Goal: Task Accomplishment & Management: Use online tool/utility

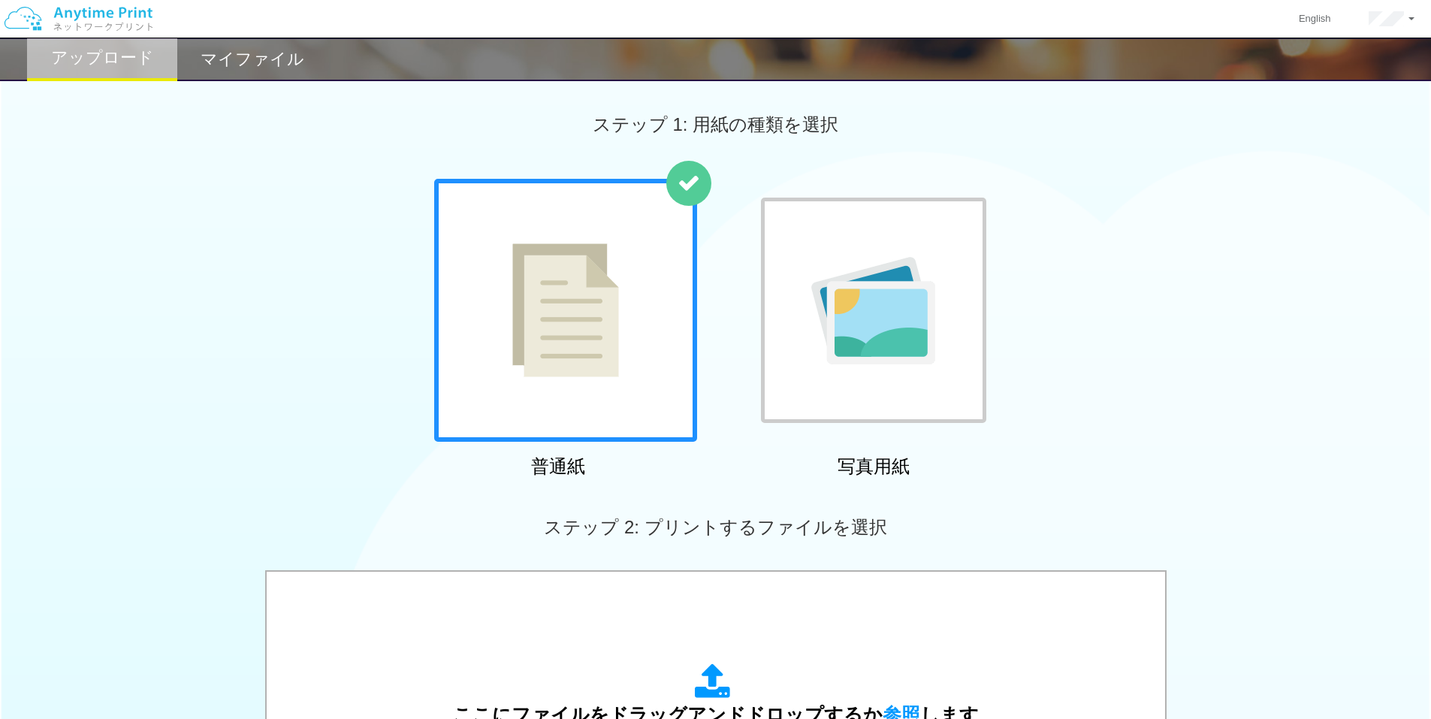
click at [283, 64] on h2 "マイファイル" at bounding box center [253, 59] width 104 height 18
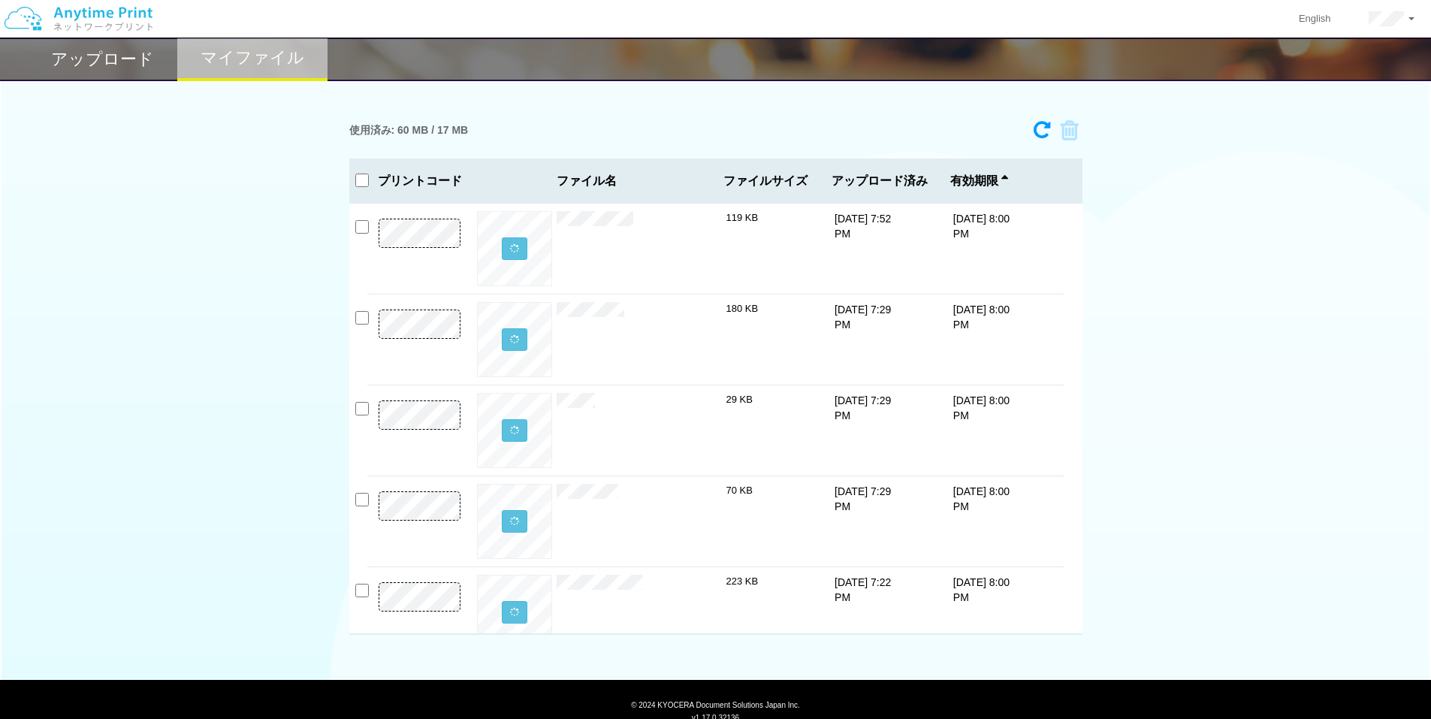
click at [135, 59] on h2 "アップロード" at bounding box center [102, 59] width 103 height 18
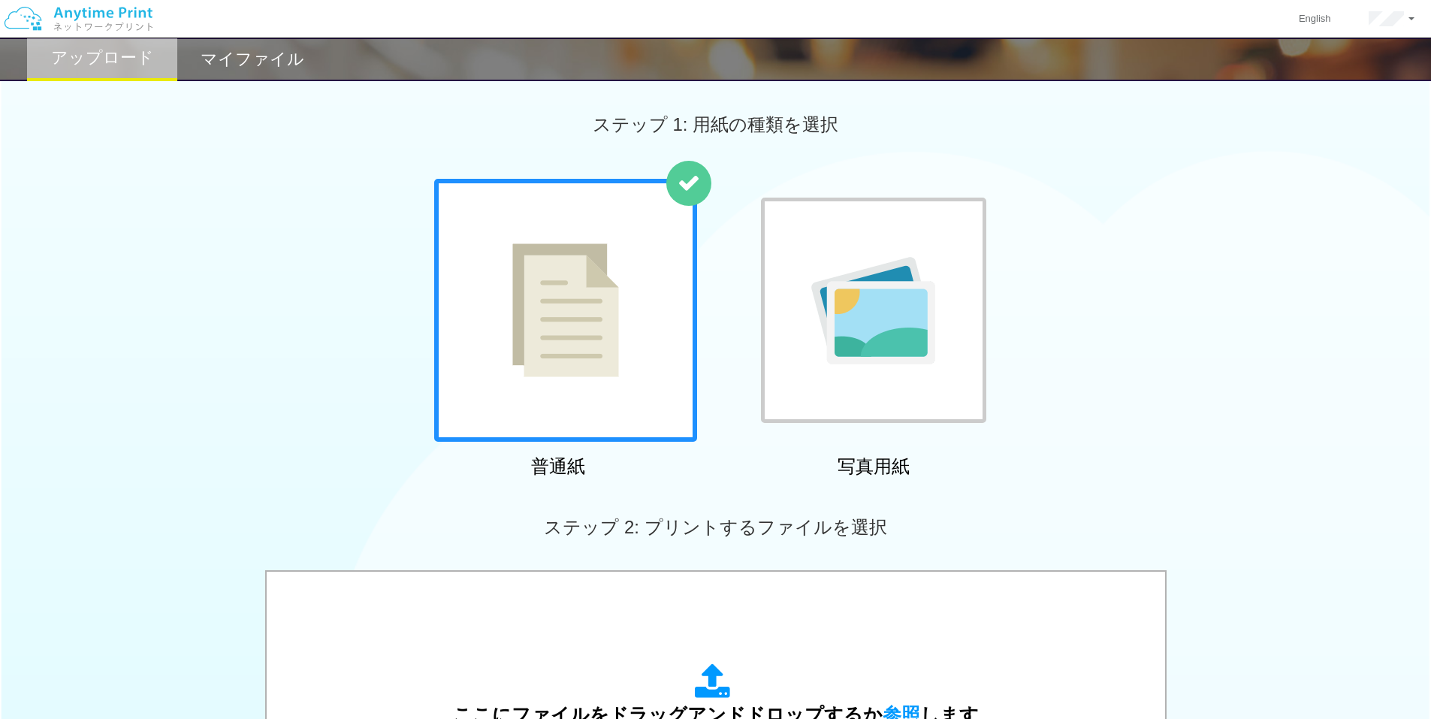
click at [226, 67] on h2 "マイファイル" at bounding box center [253, 59] width 104 height 18
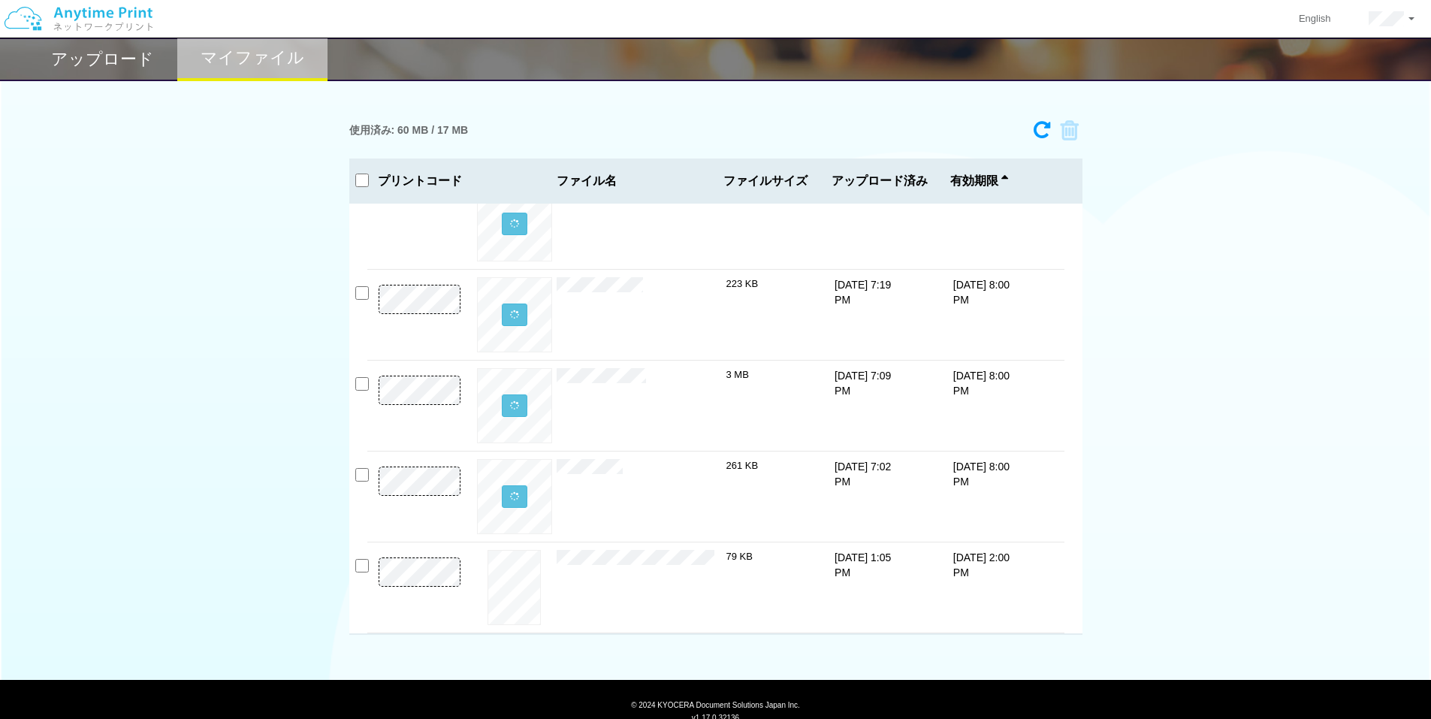
scroll to position [54, 0]
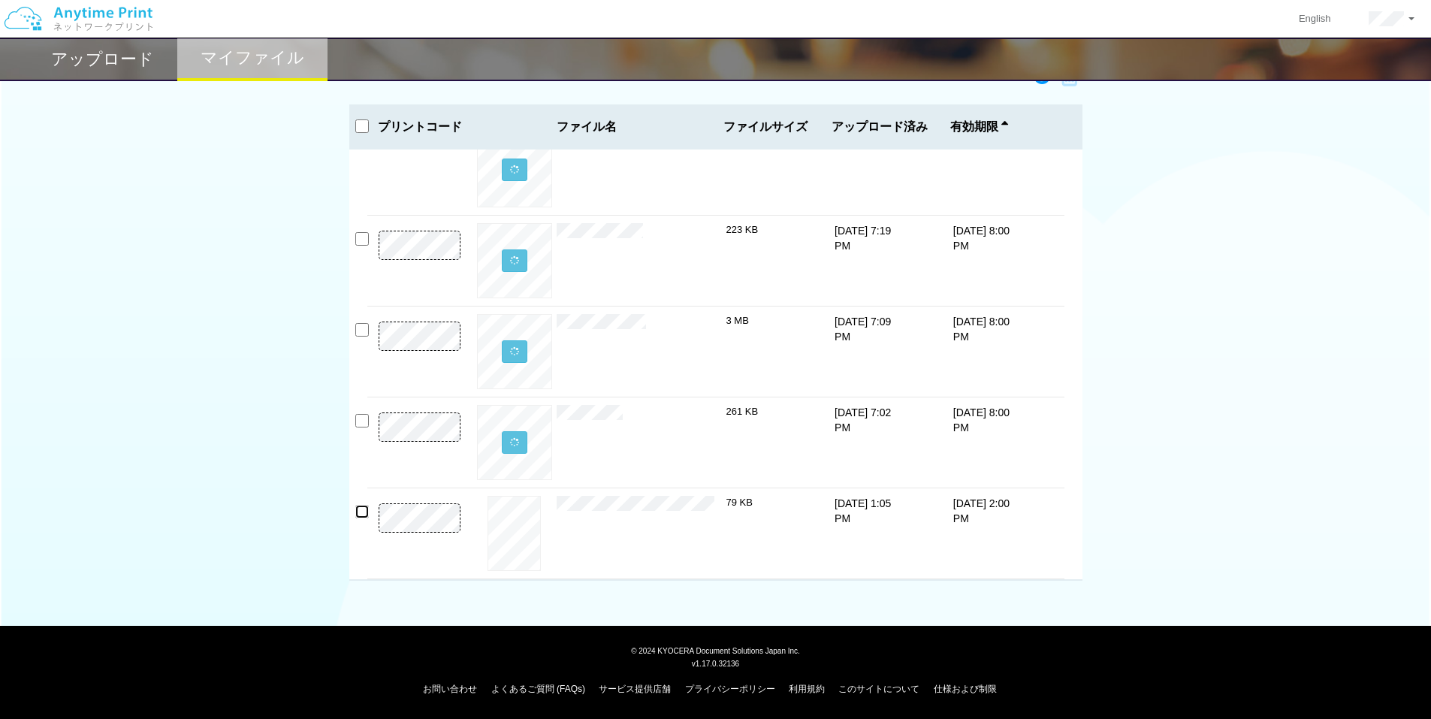
click at [361, 510] on input "checkbox" at bounding box center [362, 512] width 14 height 14
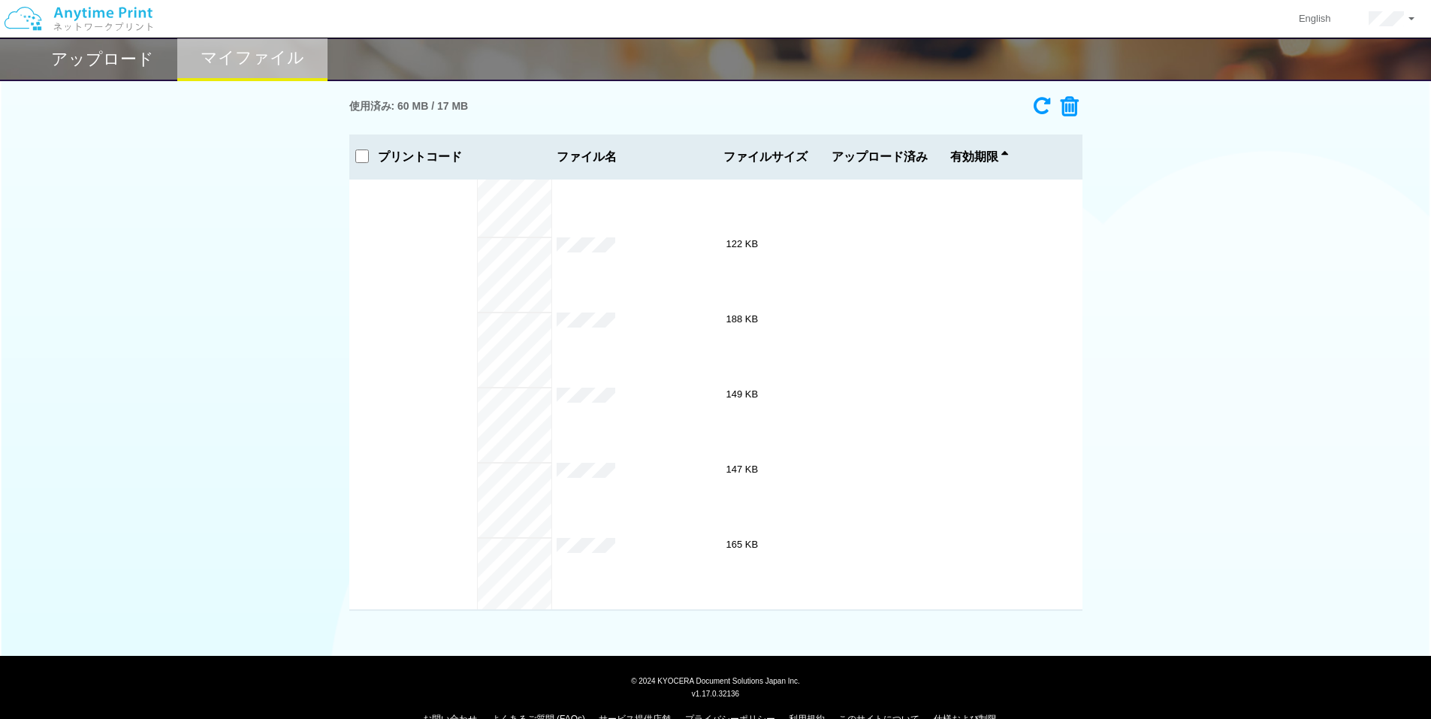
scroll to position [0, 0]
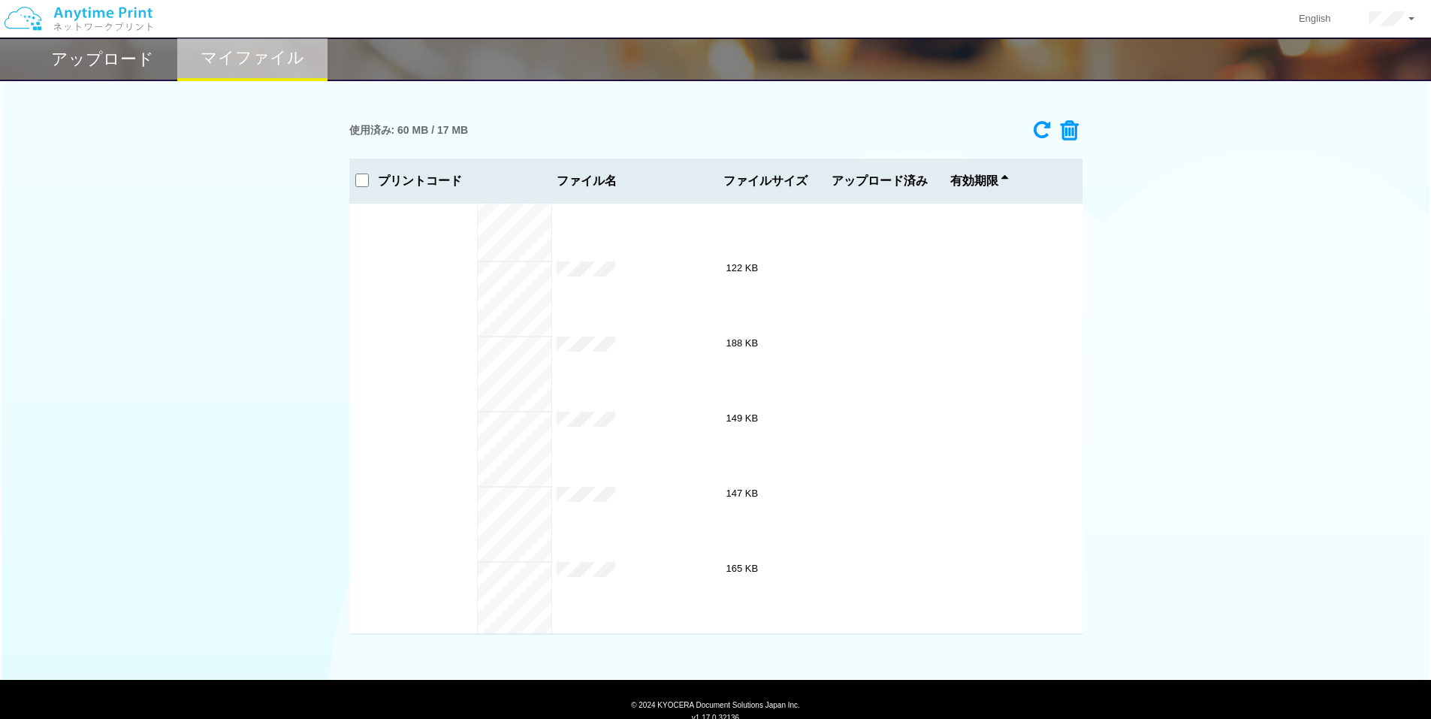
click at [1070, 135] on icon at bounding box center [1064, 130] width 29 height 23
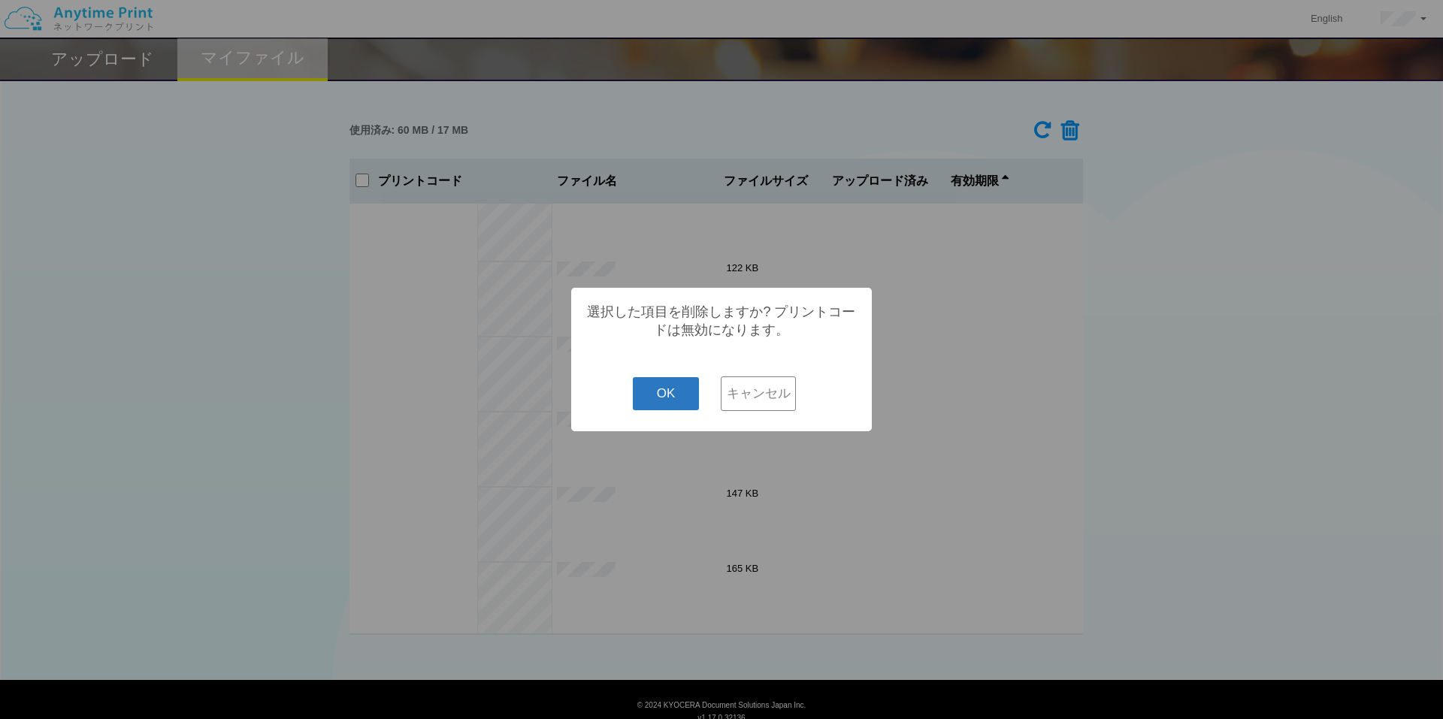
click at [681, 385] on button "OK" at bounding box center [666, 393] width 67 height 33
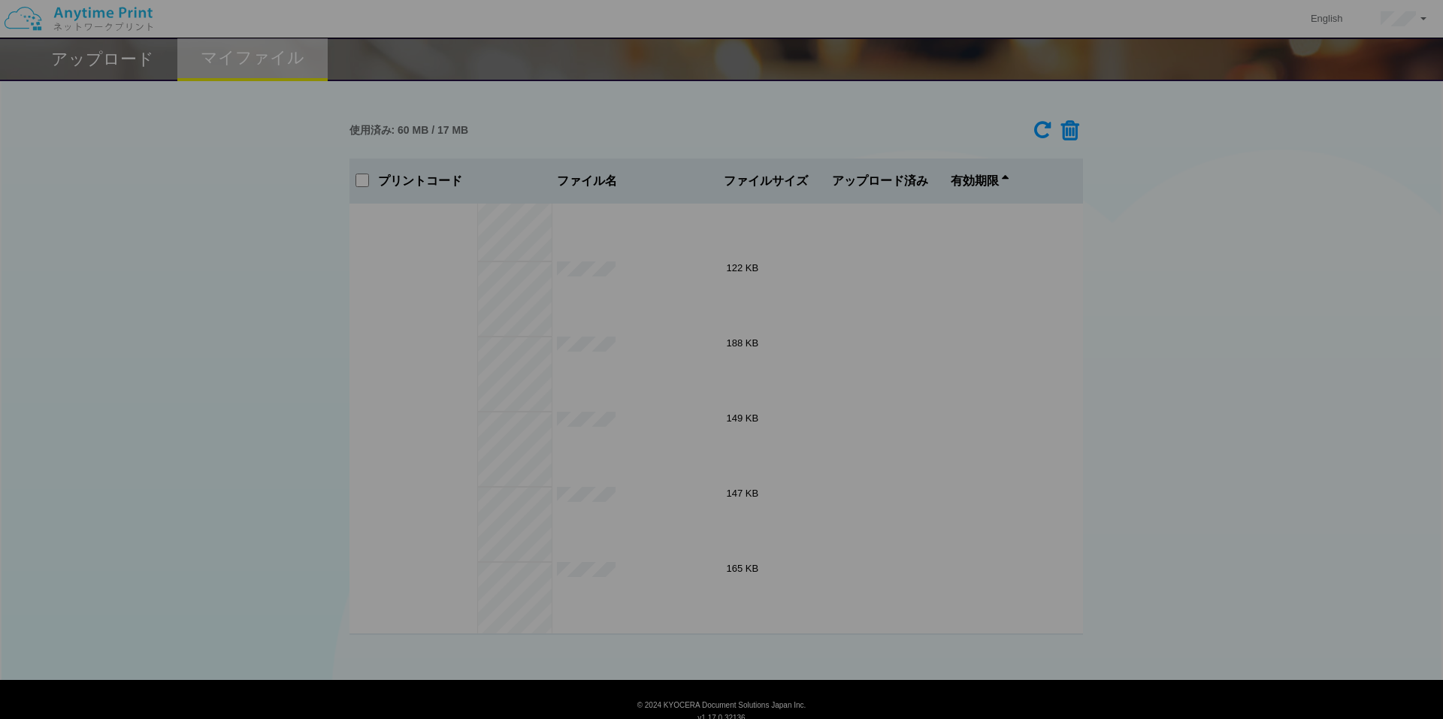
checkbox input "false"
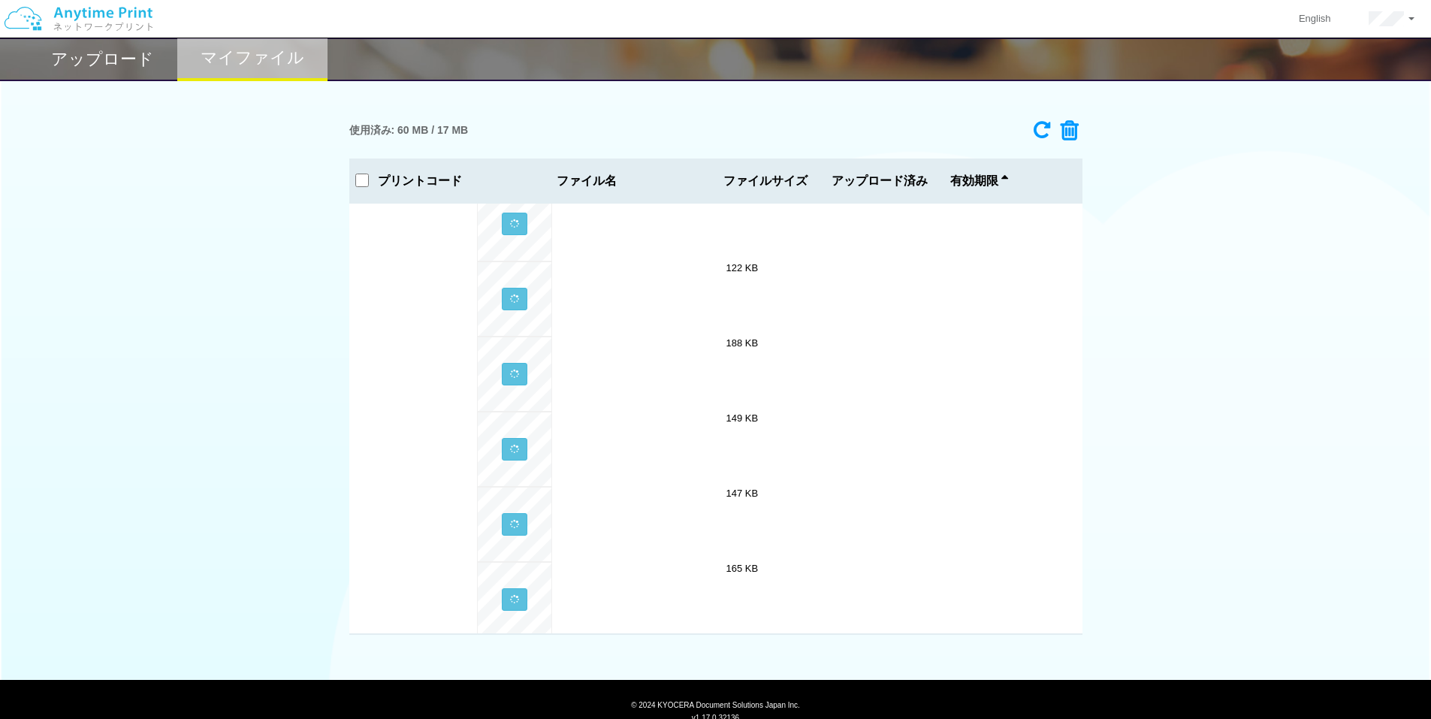
scroll to position [1788, 0]
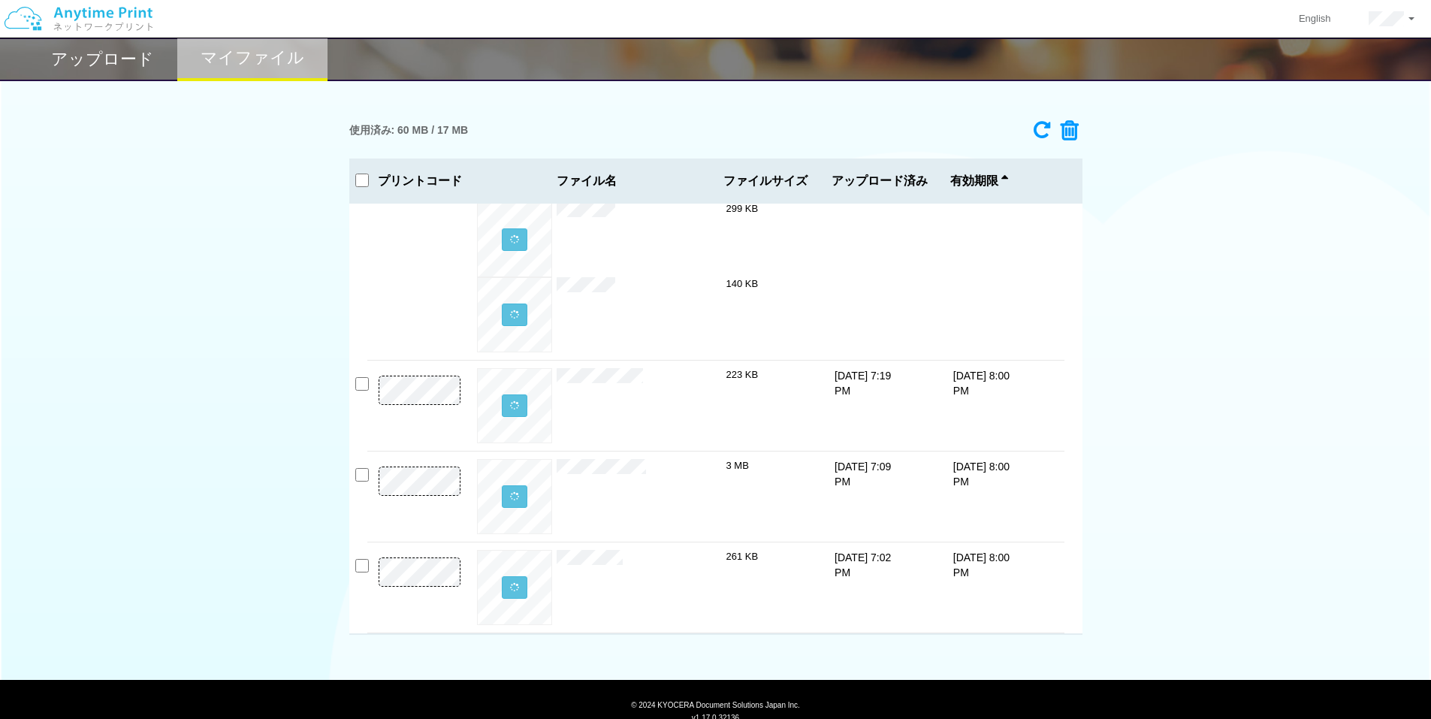
click at [107, 56] on h2 "アップロード" at bounding box center [102, 59] width 103 height 18
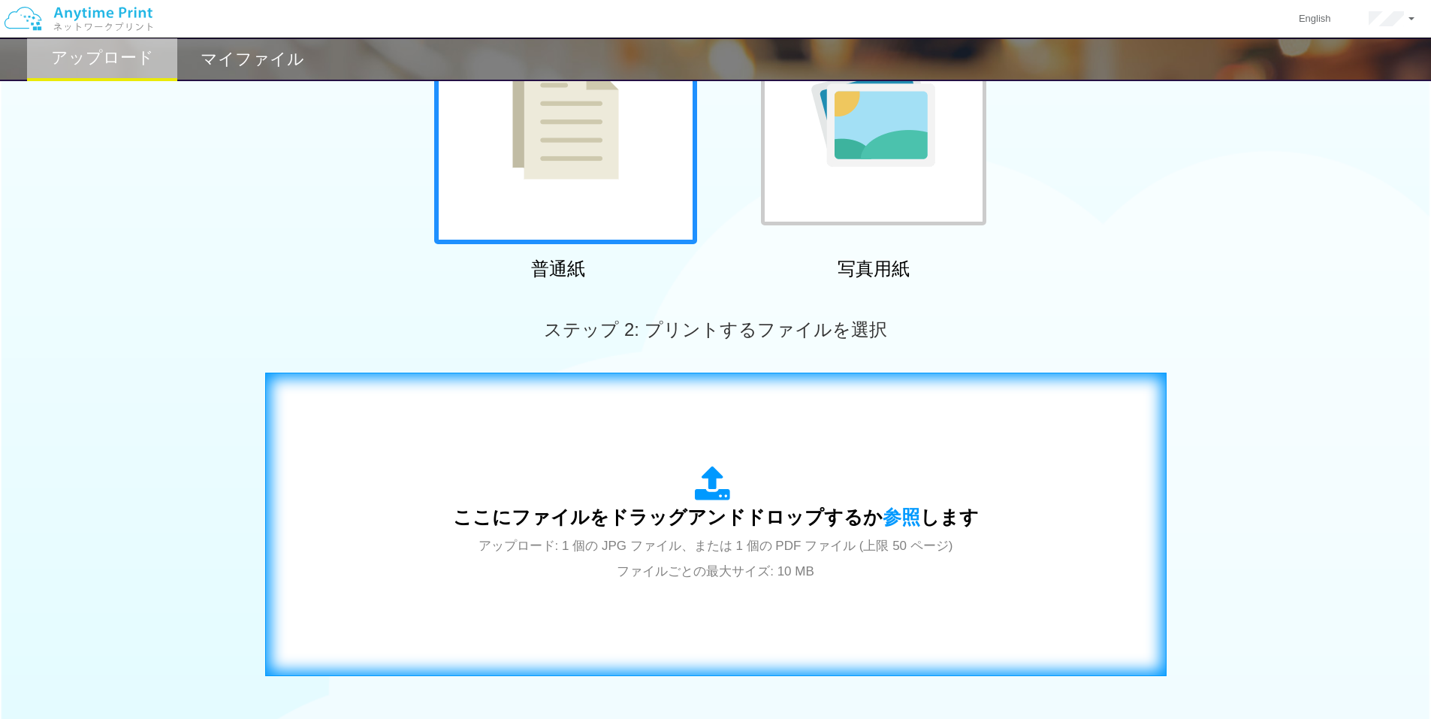
scroll to position [201, 0]
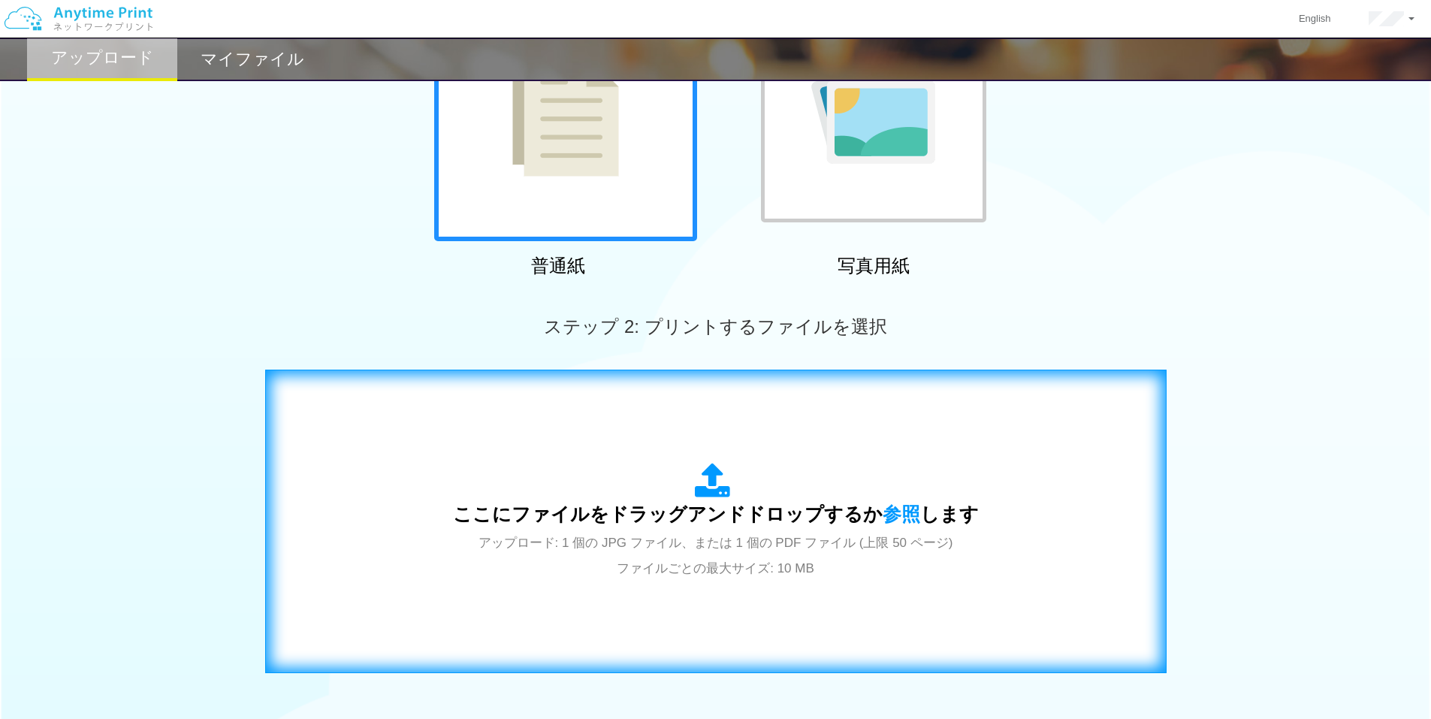
click at [688, 497] on div "ここにファイルをドラッグアンドドロップするか 参照 します アップロード: 1 個の JPG ファイル、または 1 個の PDF ファイル (上限 50 ペー…" at bounding box center [716, 521] width 526 height 117
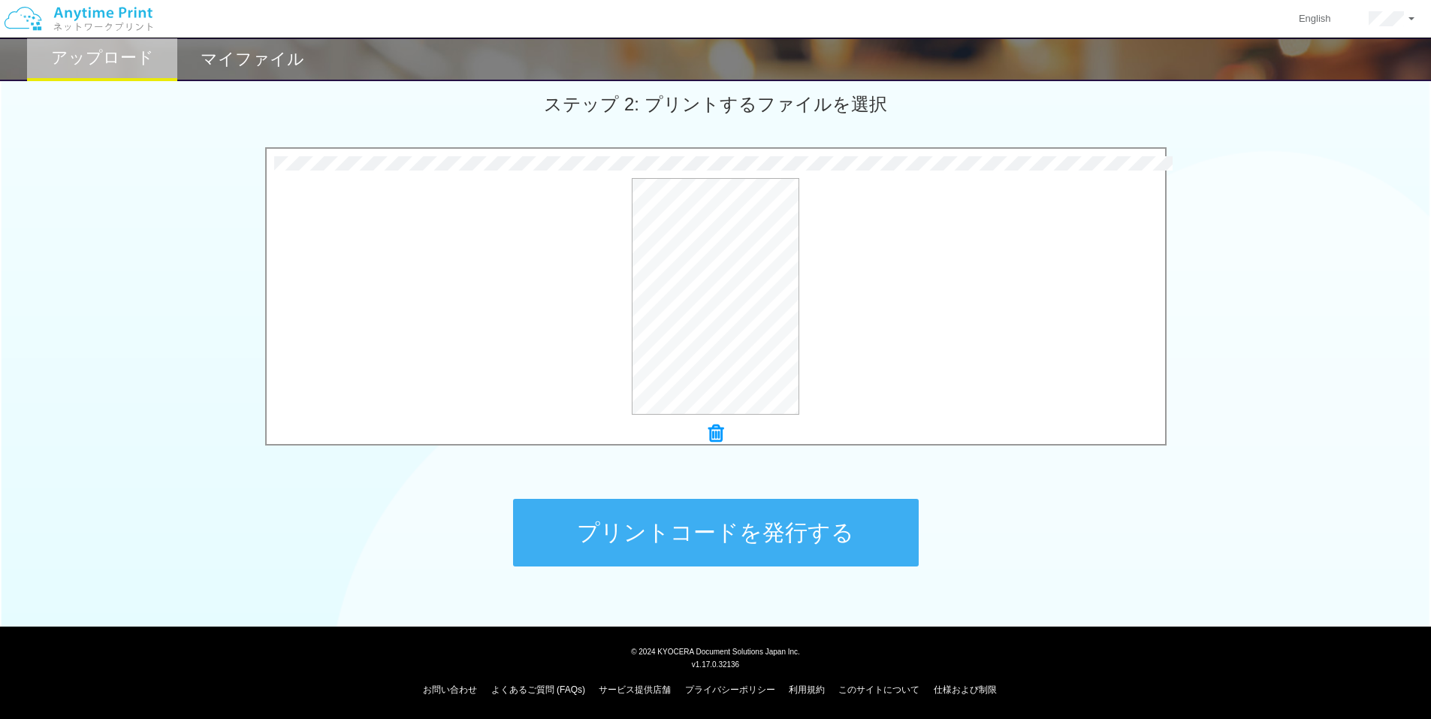
scroll to position [424, 0]
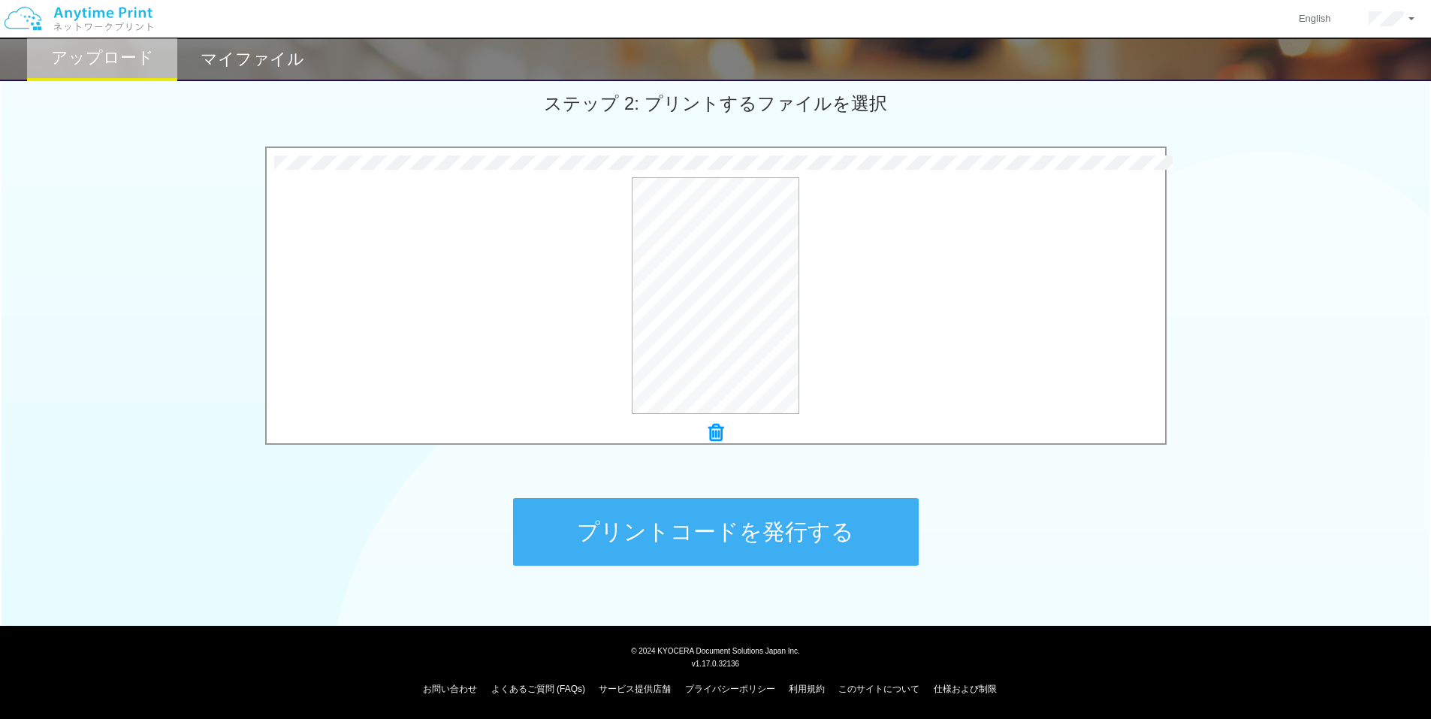
click at [676, 551] on button "プリントコードを発行する" at bounding box center [716, 532] width 406 height 68
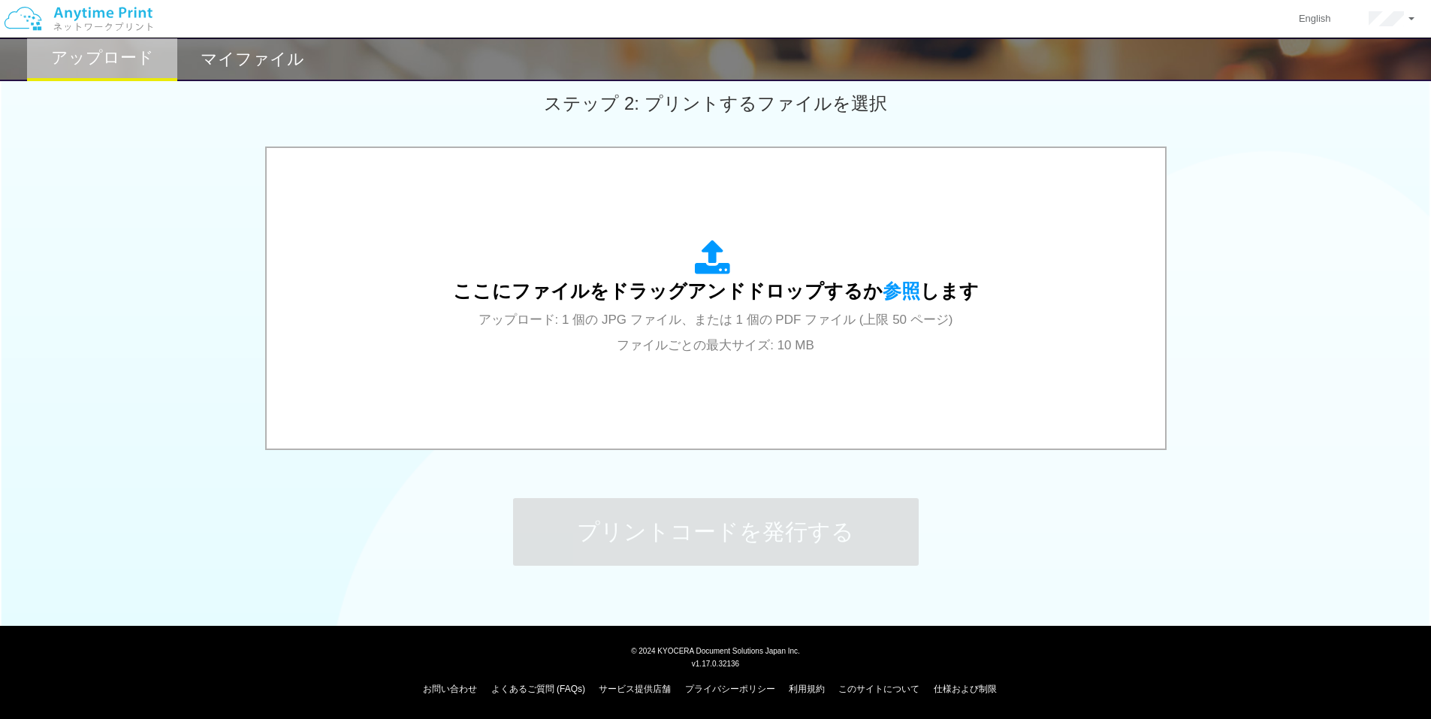
scroll to position [0, 0]
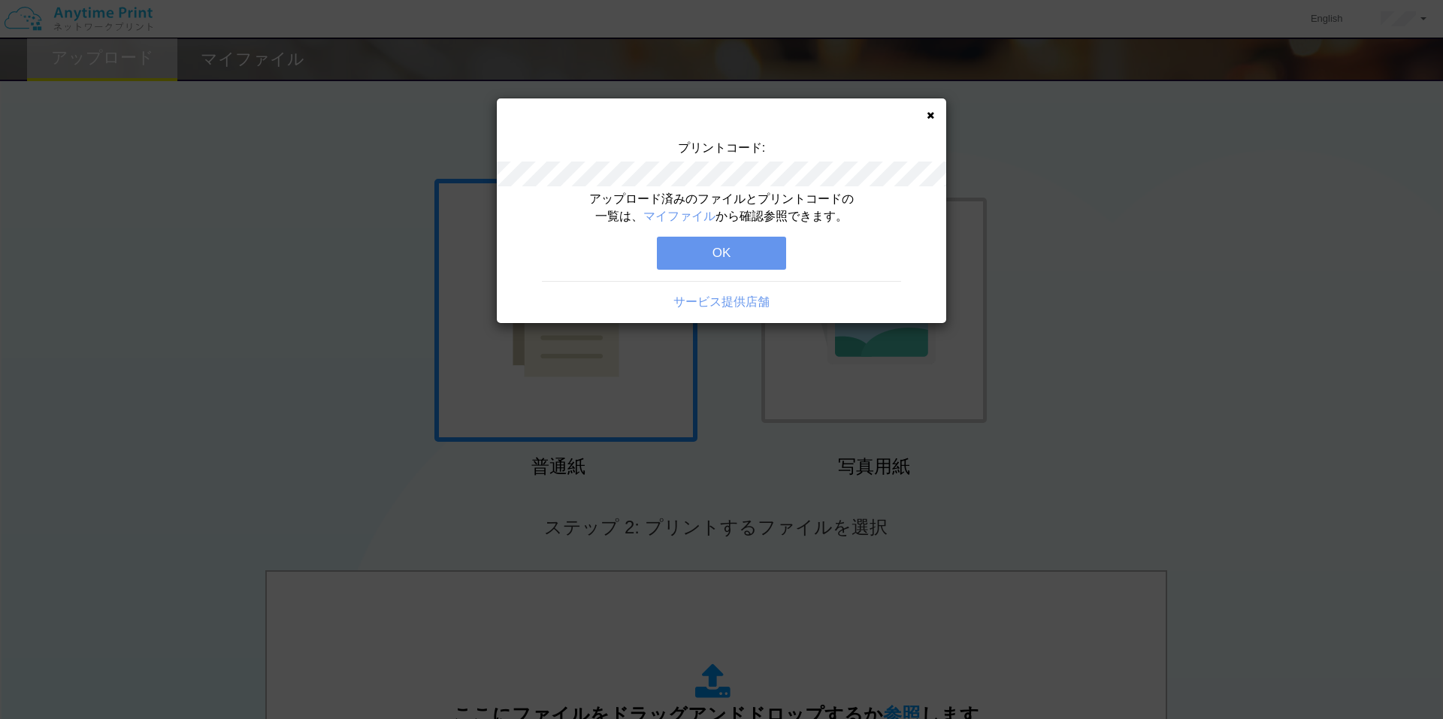
click at [700, 240] on button "OK" at bounding box center [721, 253] width 129 height 33
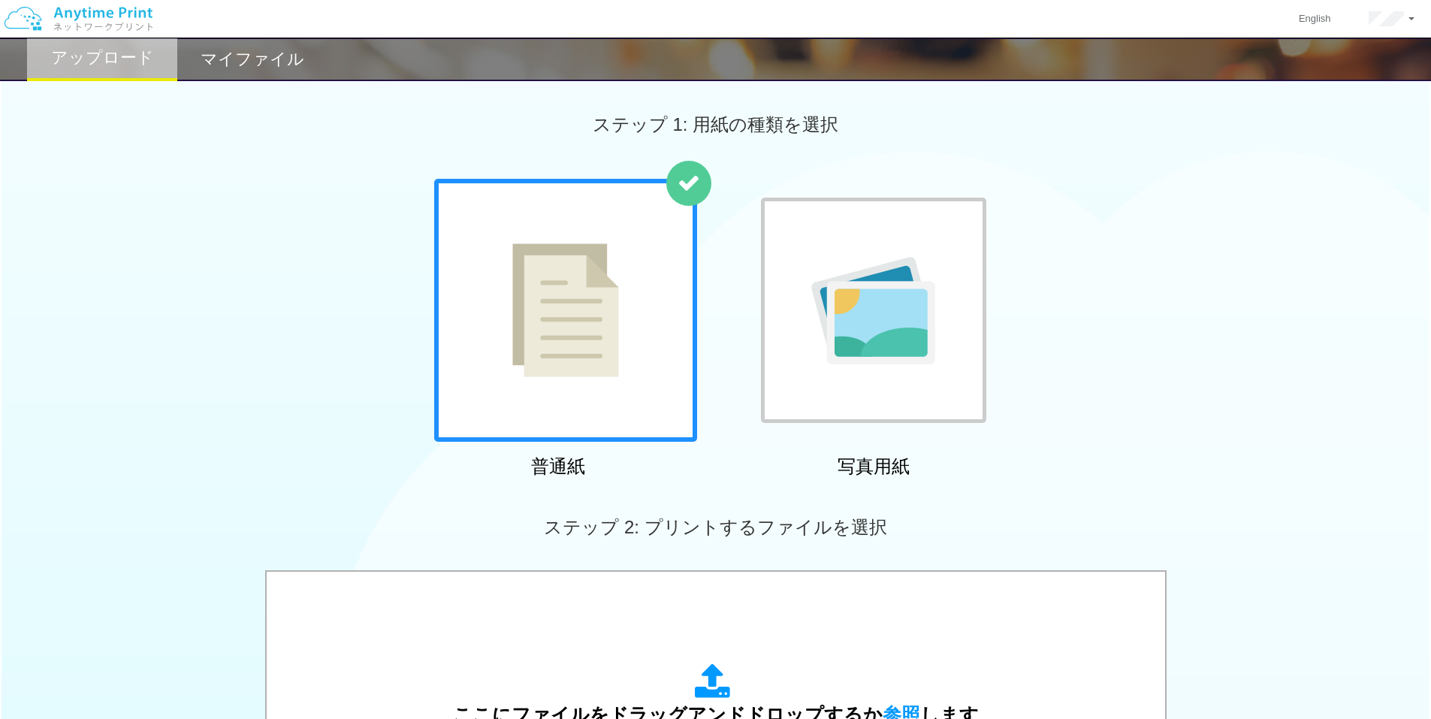
click at [258, 72] on div "マイファイル" at bounding box center [252, 60] width 150 height 44
